Goal: Task Accomplishment & Management: Manage account settings

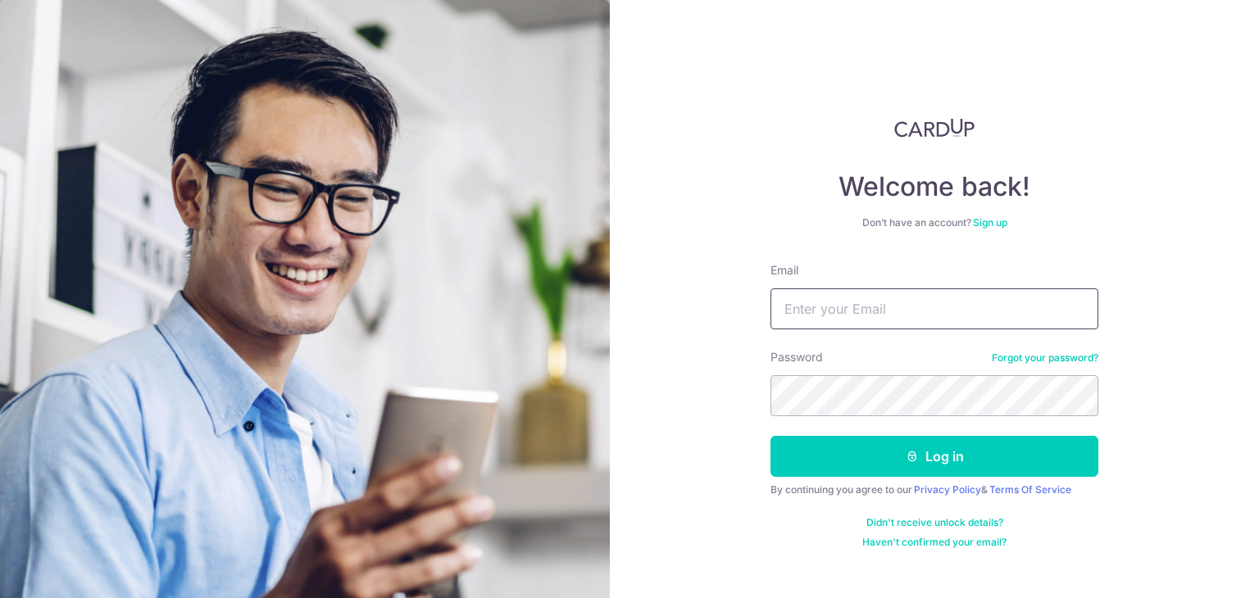
type input "[PERSON_NAME][EMAIL_ADDRESS][DOMAIN_NAME]"
click at [927, 454] on button "Log in" at bounding box center [935, 456] width 328 height 41
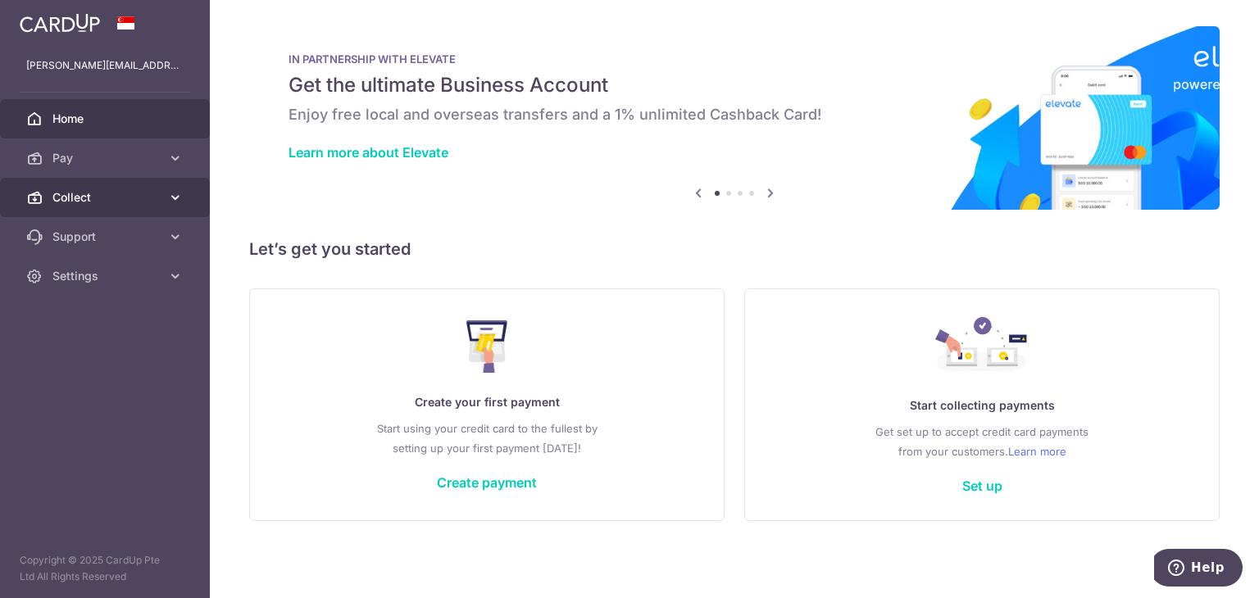
click at [169, 194] on icon at bounding box center [175, 197] width 16 height 16
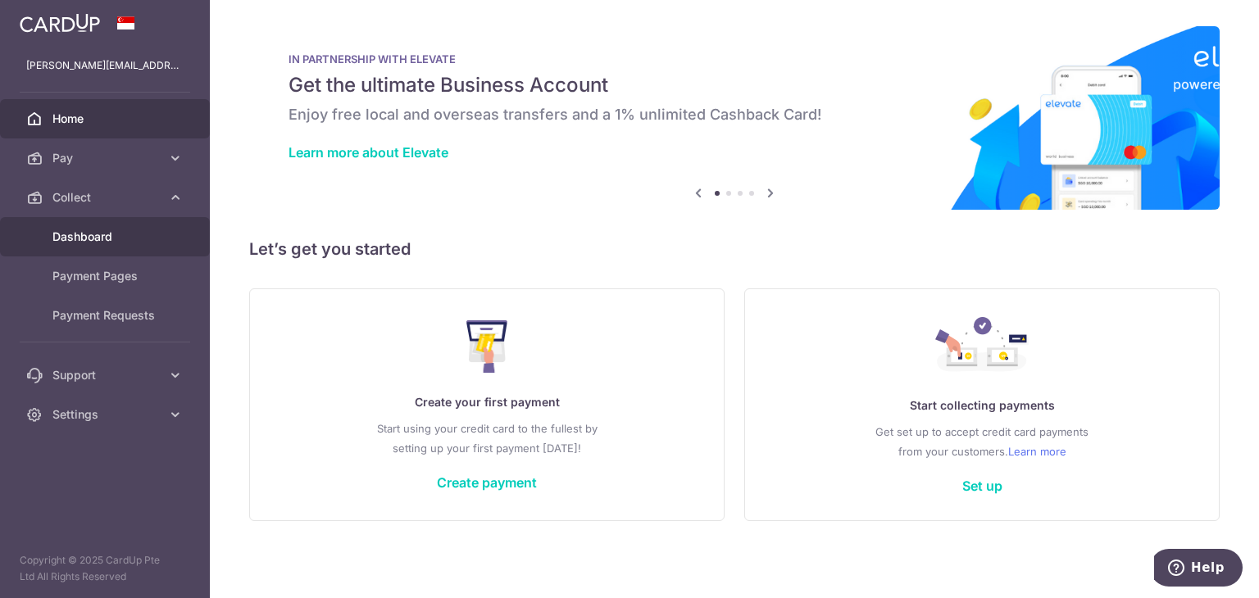
click at [84, 239] on span "Dashboard" at bounding box center [106, 237] width 108 height 16
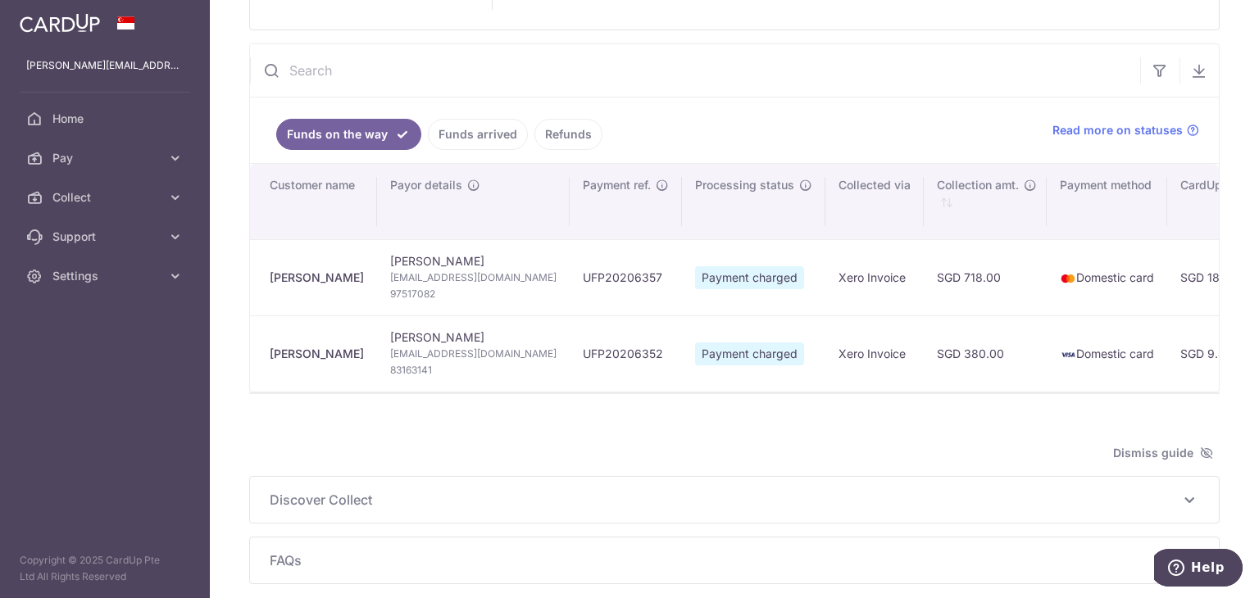
click at [461, 132] on link "Funds arrived" at bounding box center [478, 134] width 100 height 31
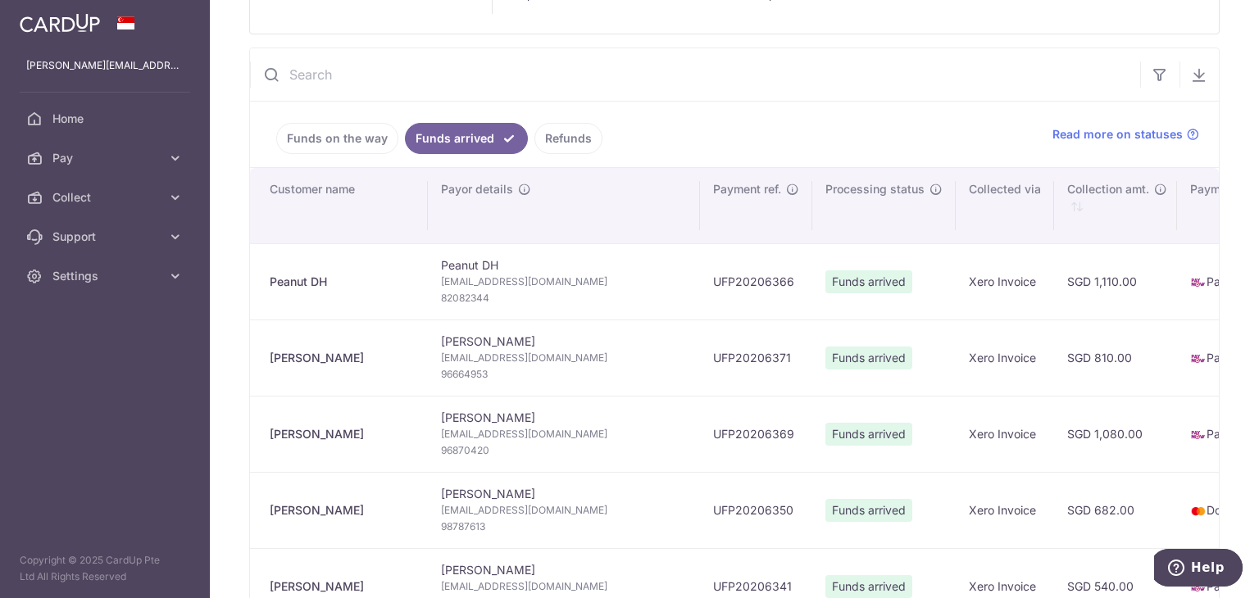
scroll to position [148, 0]
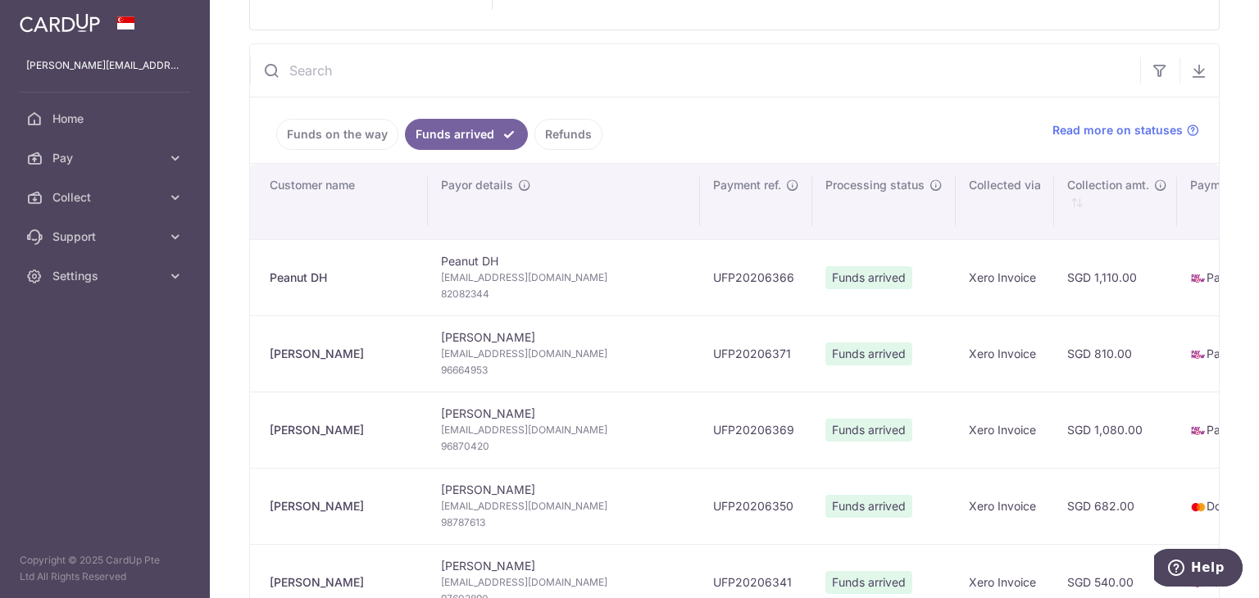
type input "[DATE]"
